Goal: Obtain resource: Download file/media

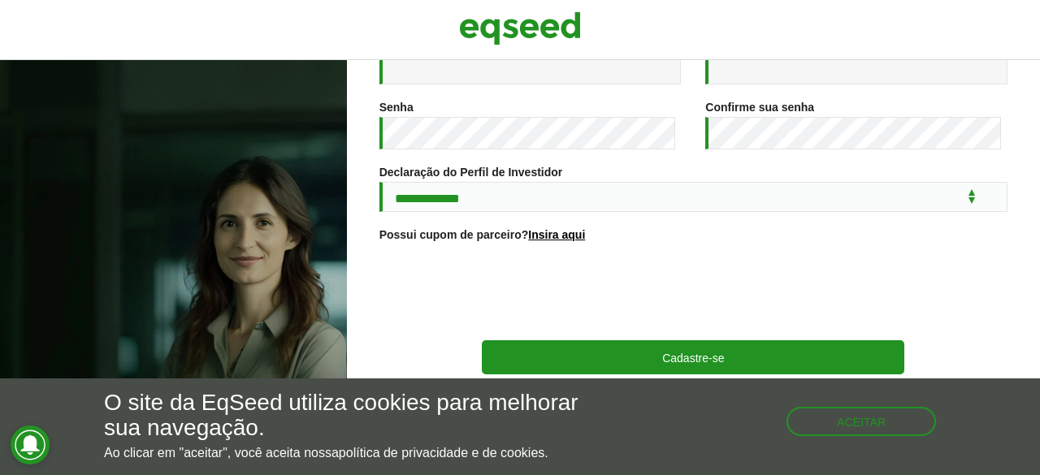
scroll to position [352, 0]
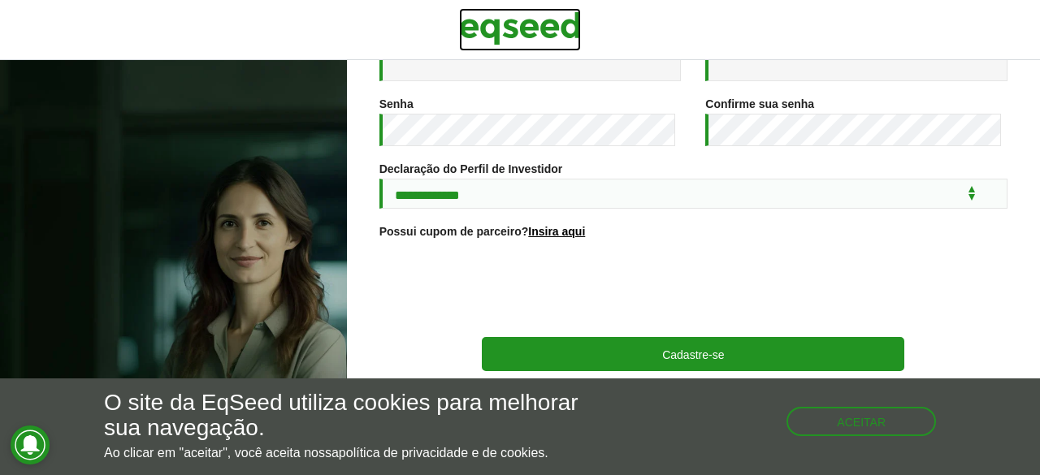
click at [512, 28] on img at bounding box center [520, 28] width 122 height 41
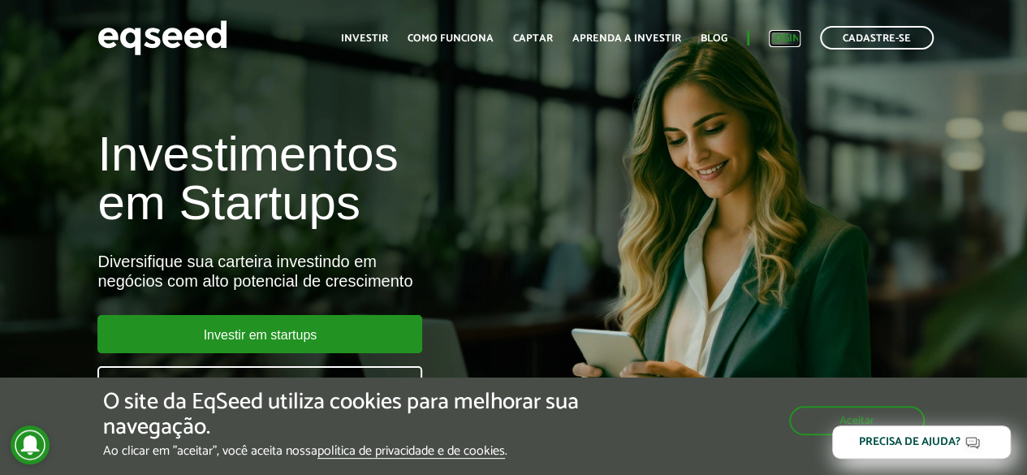
click at [781, 33] on link "Login" at bounding box center [785, 38] width 32 height 11
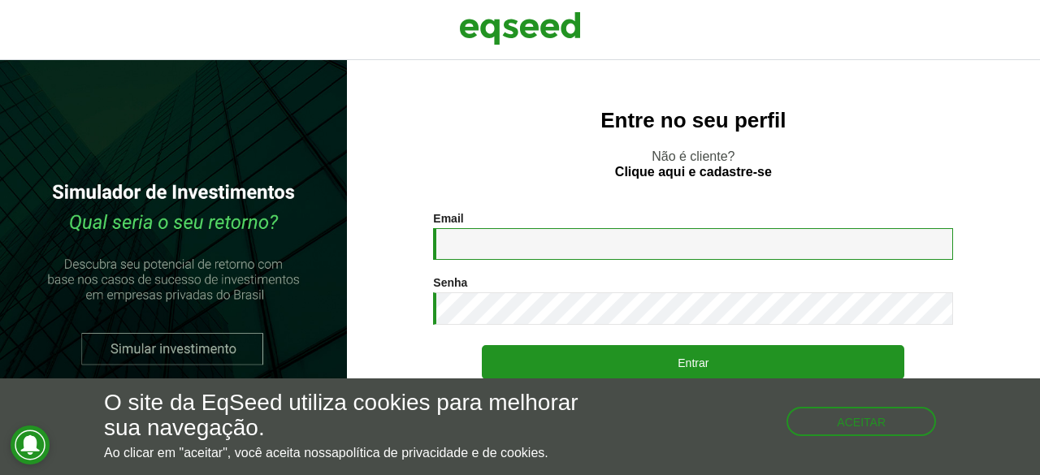
click at [528, 248] on input "Email *" at bounding box center [693, 244] width 520 height 32
type input "**********"
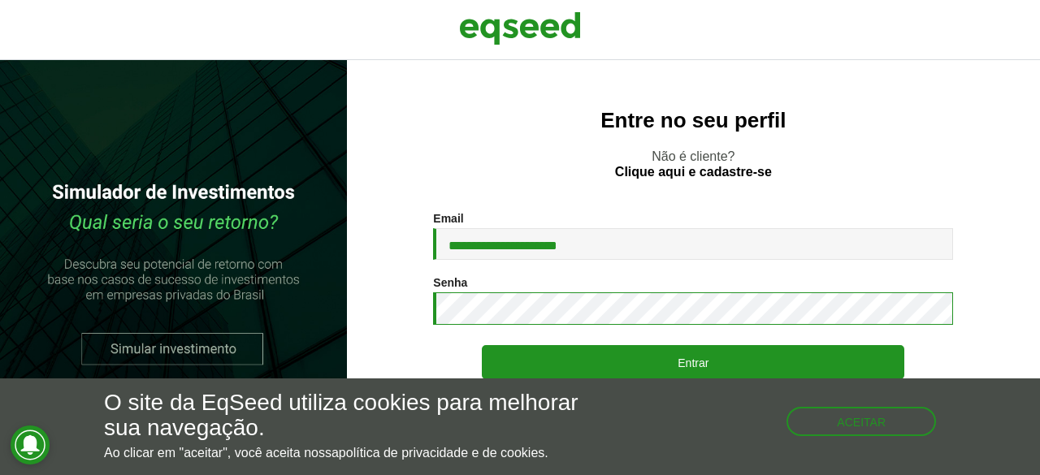
click at [482, 345] on button "Entrar" at bounding box center [693, 362] width 422 height 34
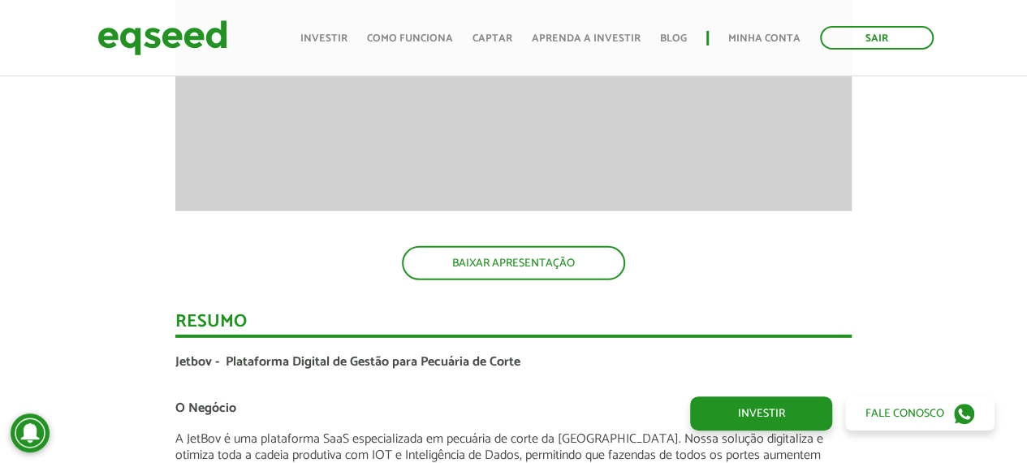
scroll to position [2376, 0]
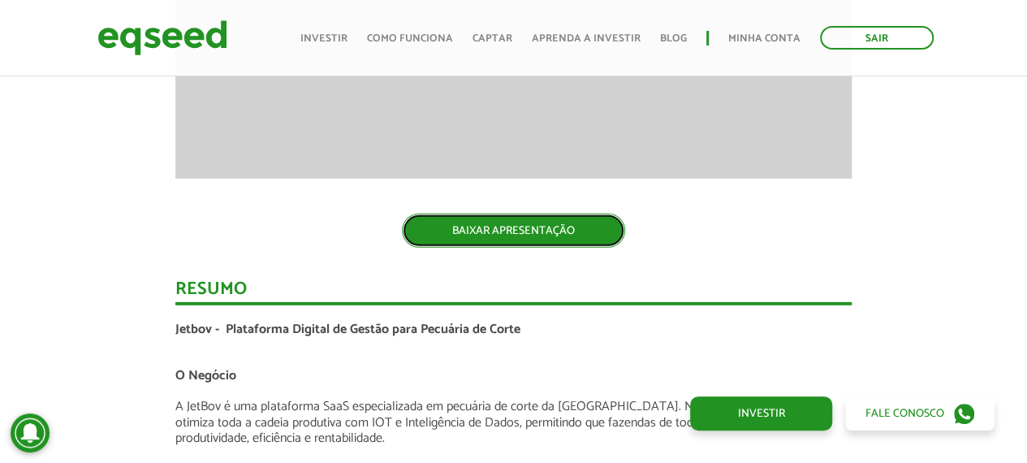
click at [560, 238] on link "BAIXAR APRESENTAÇÃO" at bounding box center [513, 231] width 223 height 34
click at [567, 238] on link "BAIXAR APRESENTAÇÃO" at bounding box center [513, 231] width 223 height 34
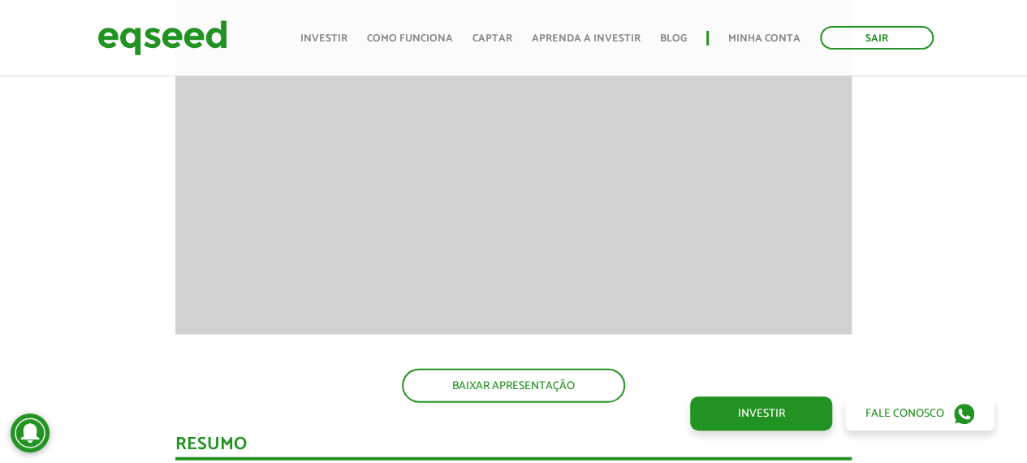
scroll to position [1787, 0]
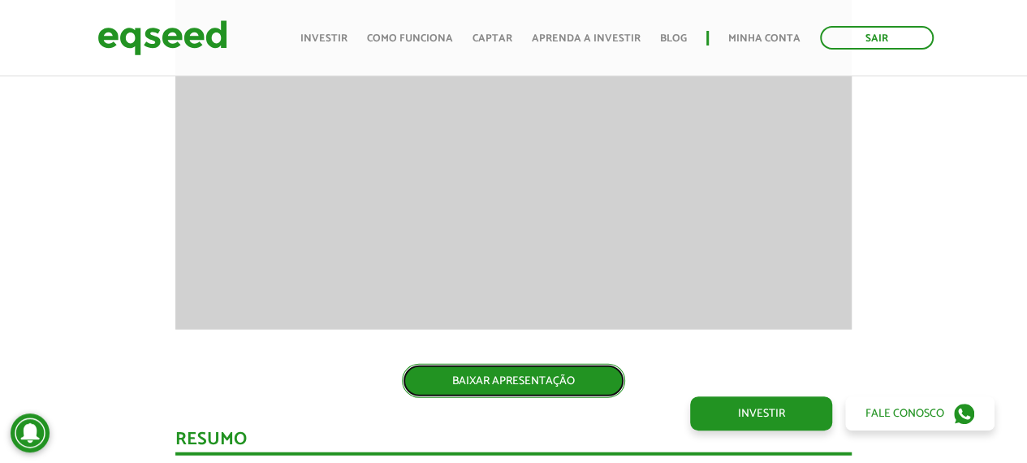
click at [530, 383] on link "BAIXAR APRESENTAÇÃO" at bounding box center [513, 381] width 223 height 34
